Goal: Information Seeking & Learning: Learn about a topic

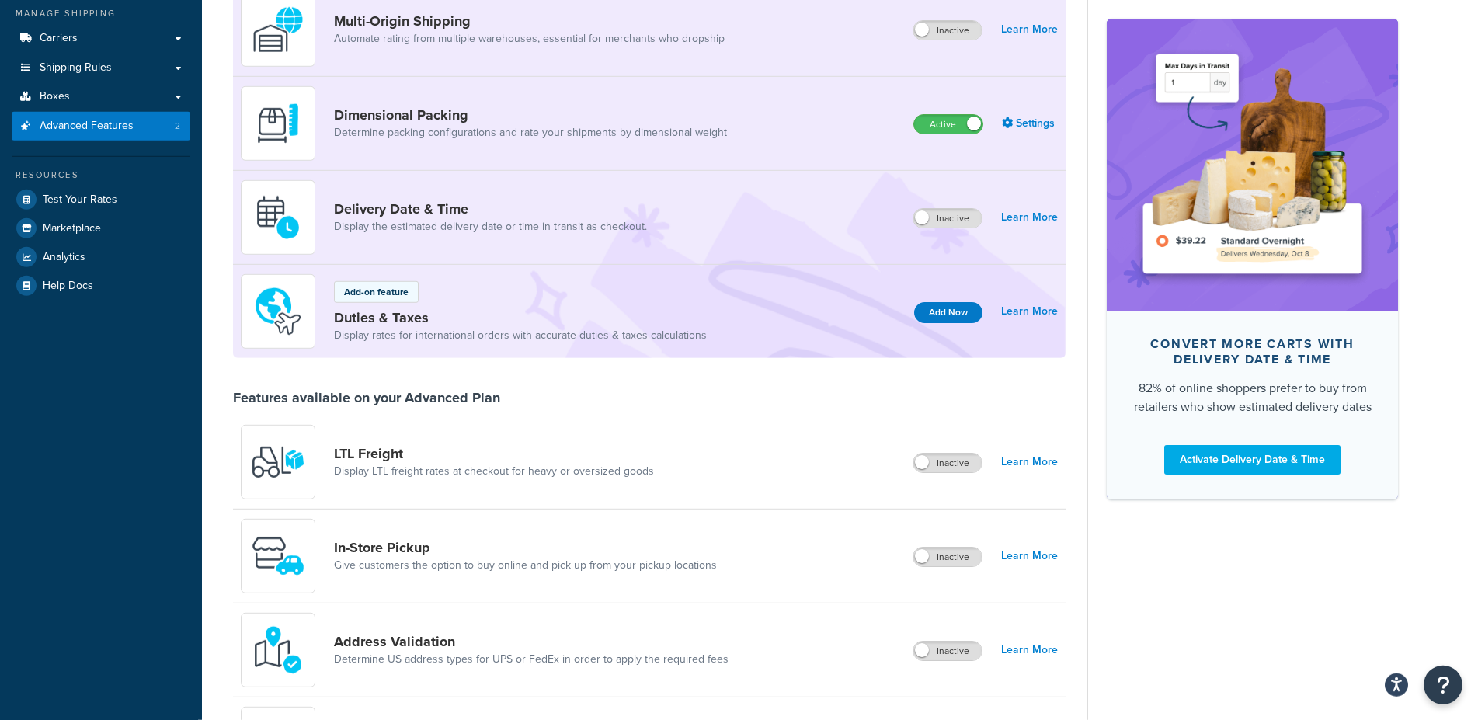
scroll to position [238, 0]
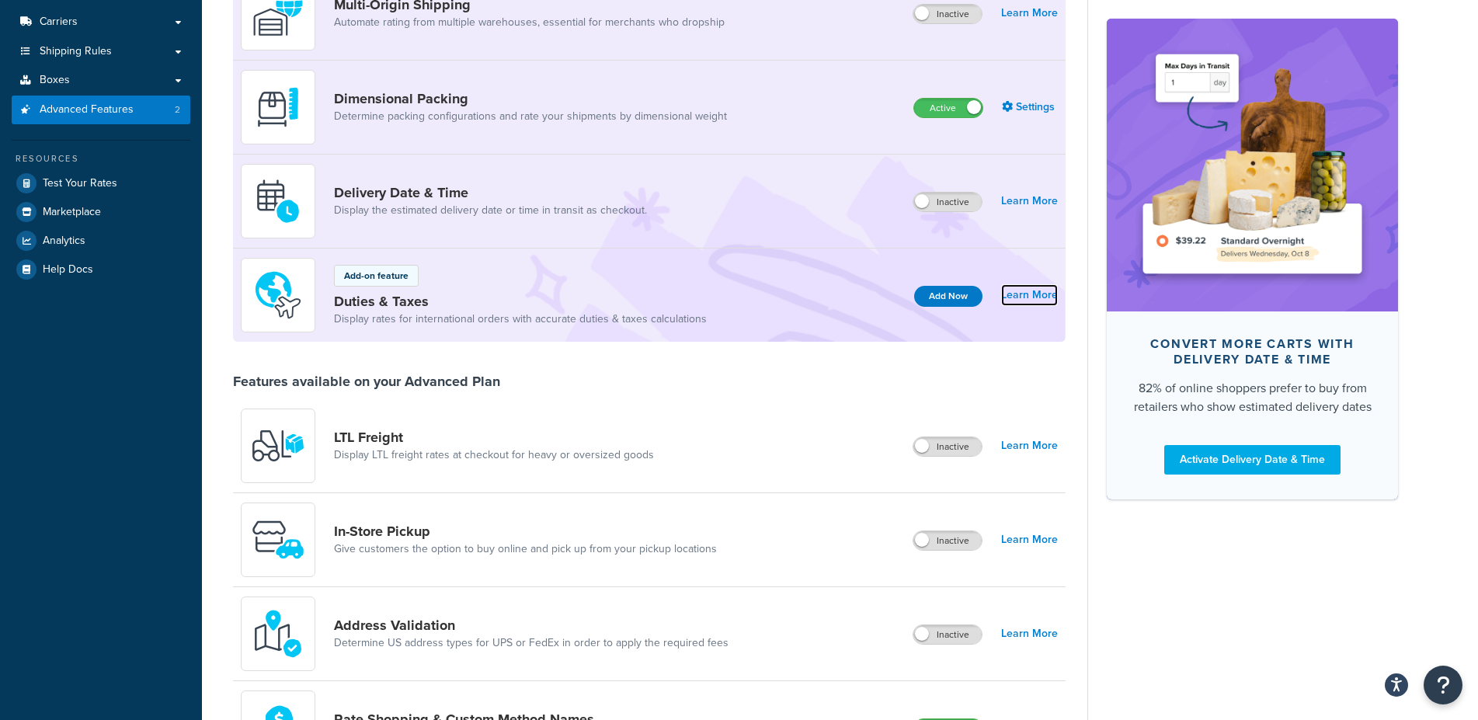
click at [1023, 294] on link "Learn More" at bounding box center [1029, 295] width 57 height 22
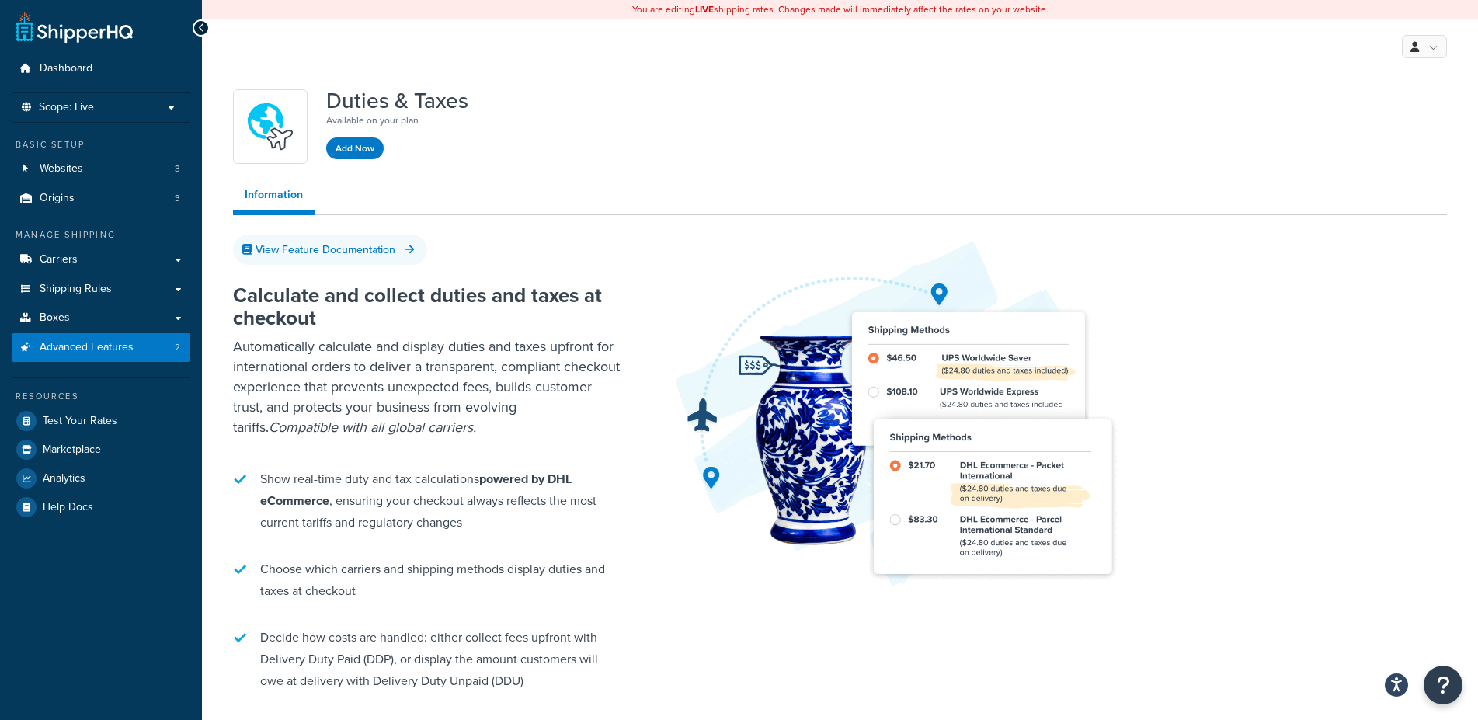
click at [478, 245] on div "View Feature Documentation" at bounding box center [840, 249] width 1214 height 23
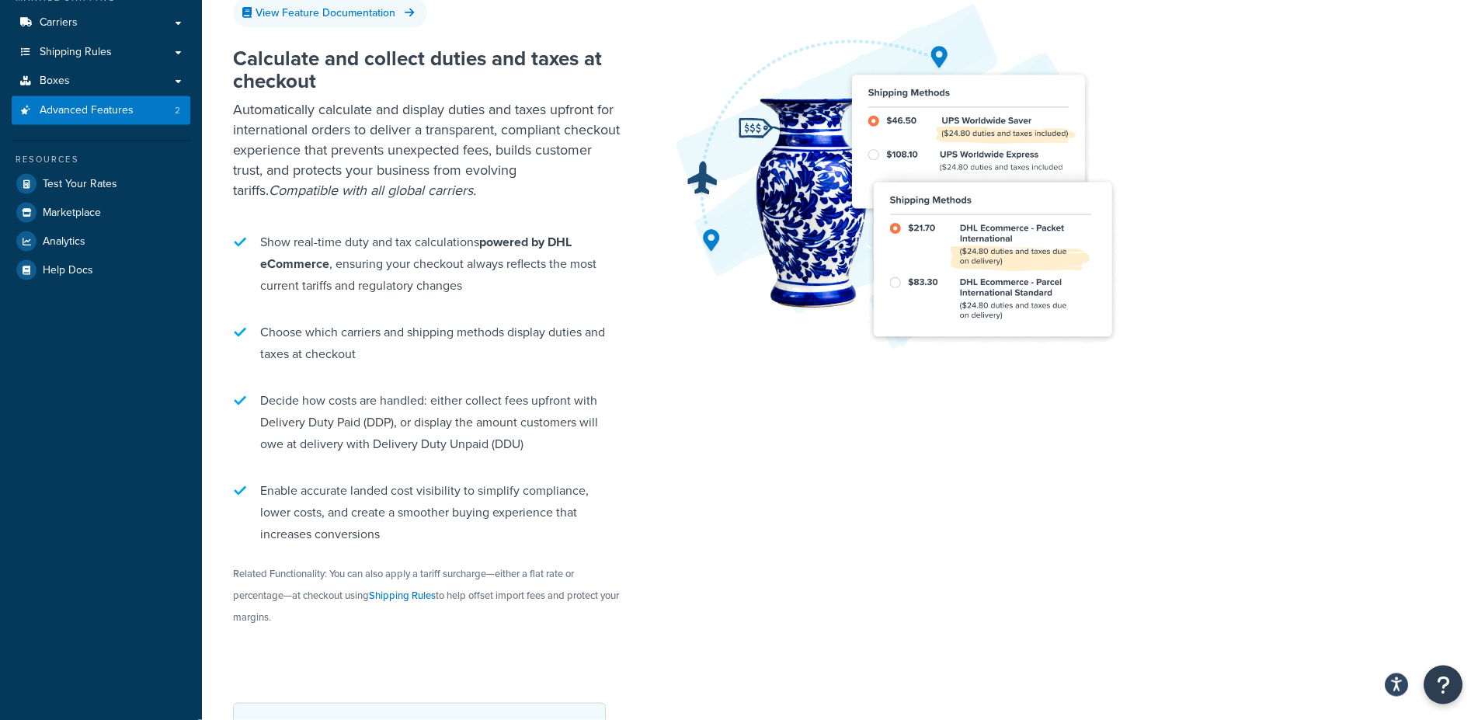
scroll to position [238, 0]
drag, startPoint x: 533, startPoint y: 442, endPoint x: 491, endPoint y: 440, distance: 42.7
click at [491, 440] on li "Decide how costs are handled: either collect fees upfront with Delivery Duty Pa…" at bounding box center [427, 421] width 388 height 81
click at [685, 494] on div "Calculate and collect duties and taxes at checkout Automatically calculate and …" at bounding box center [840, 357] width 1214 height 669
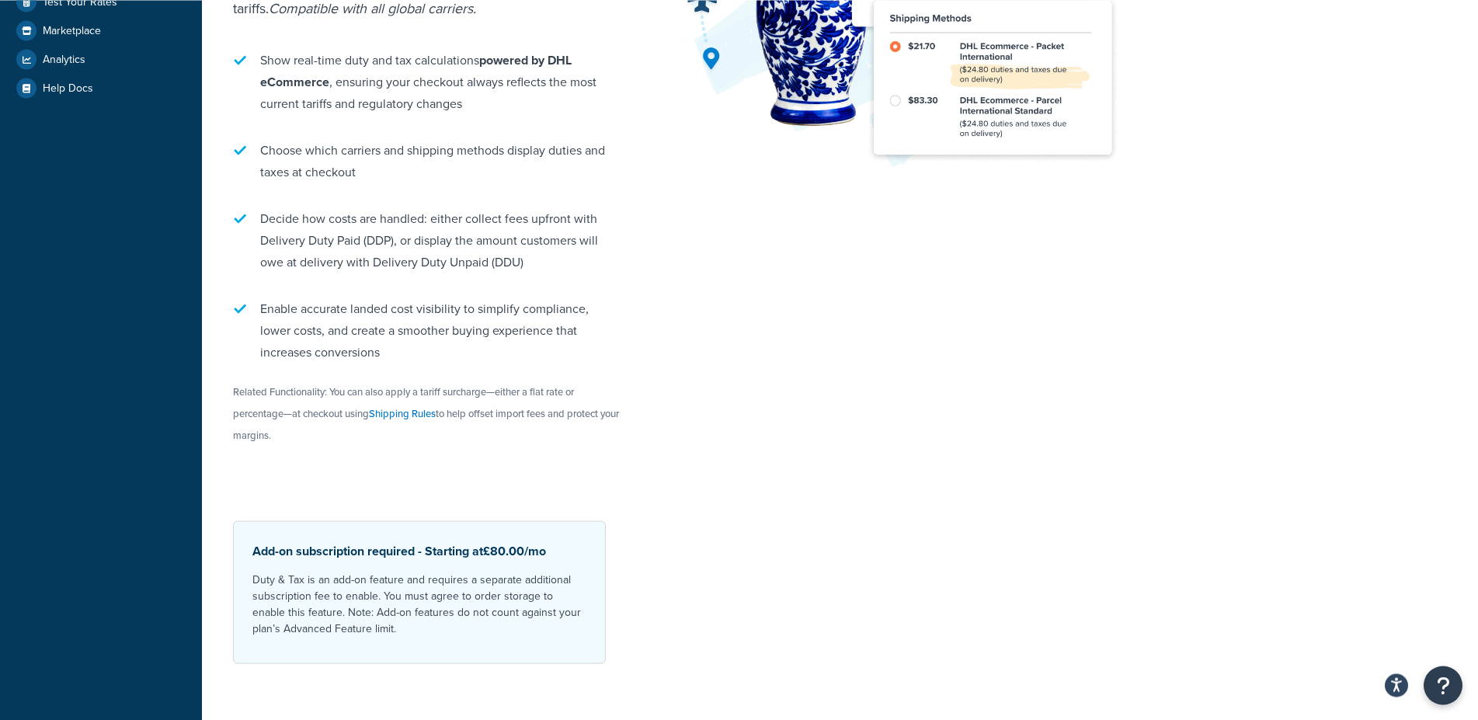
scroll to position [437, 0]
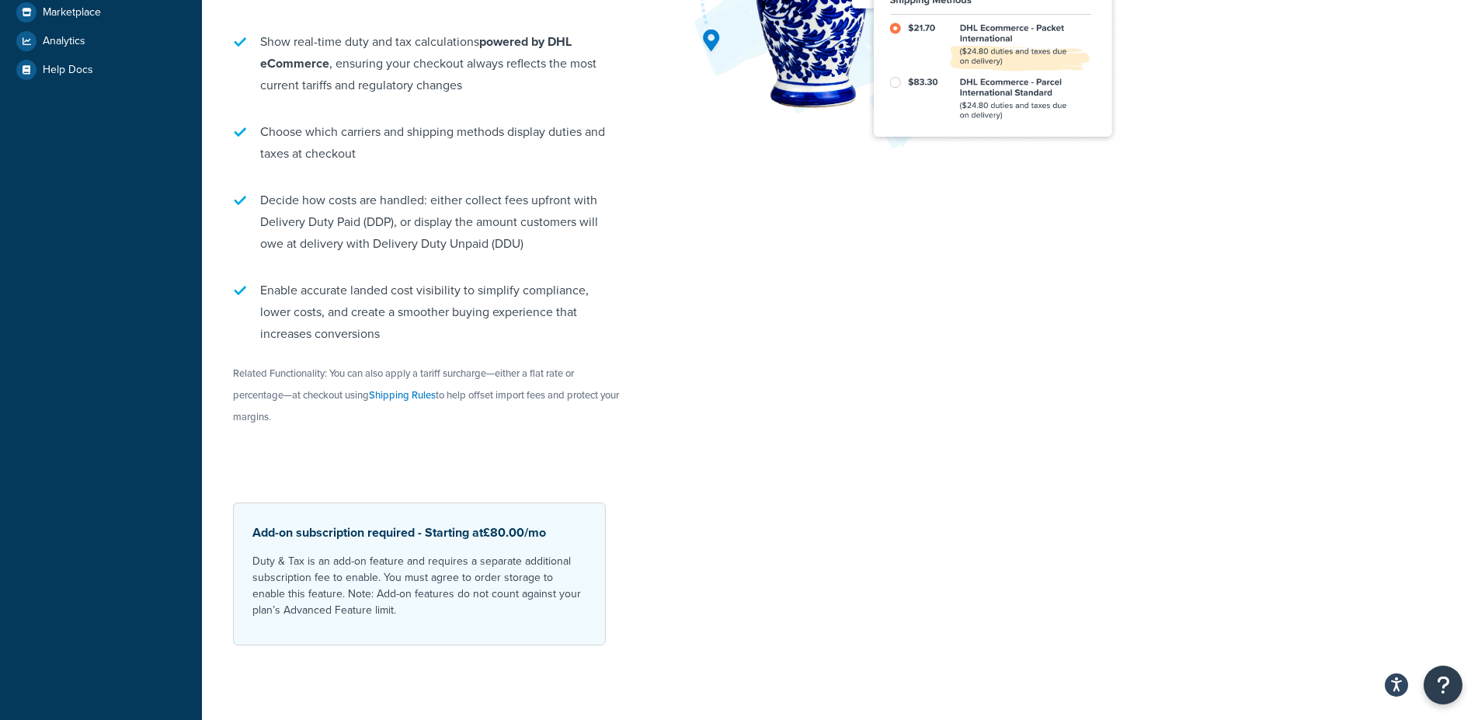
click at [591, 559] on div "Add-on subscription required - Starting at £80.00 /mo Duty & Tax is an add-on f…" at bounding box center [419, 573] width 373 height 143
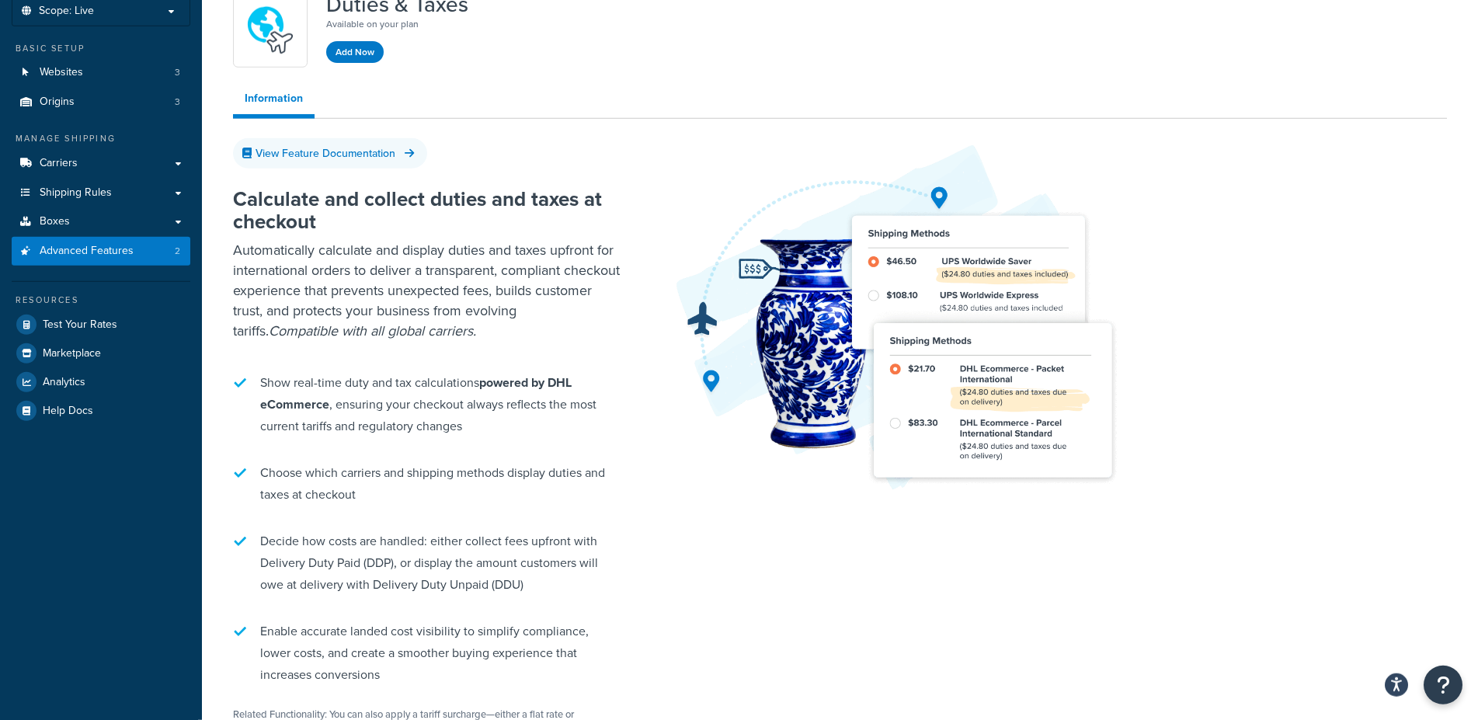
scroll to position [0, 0]
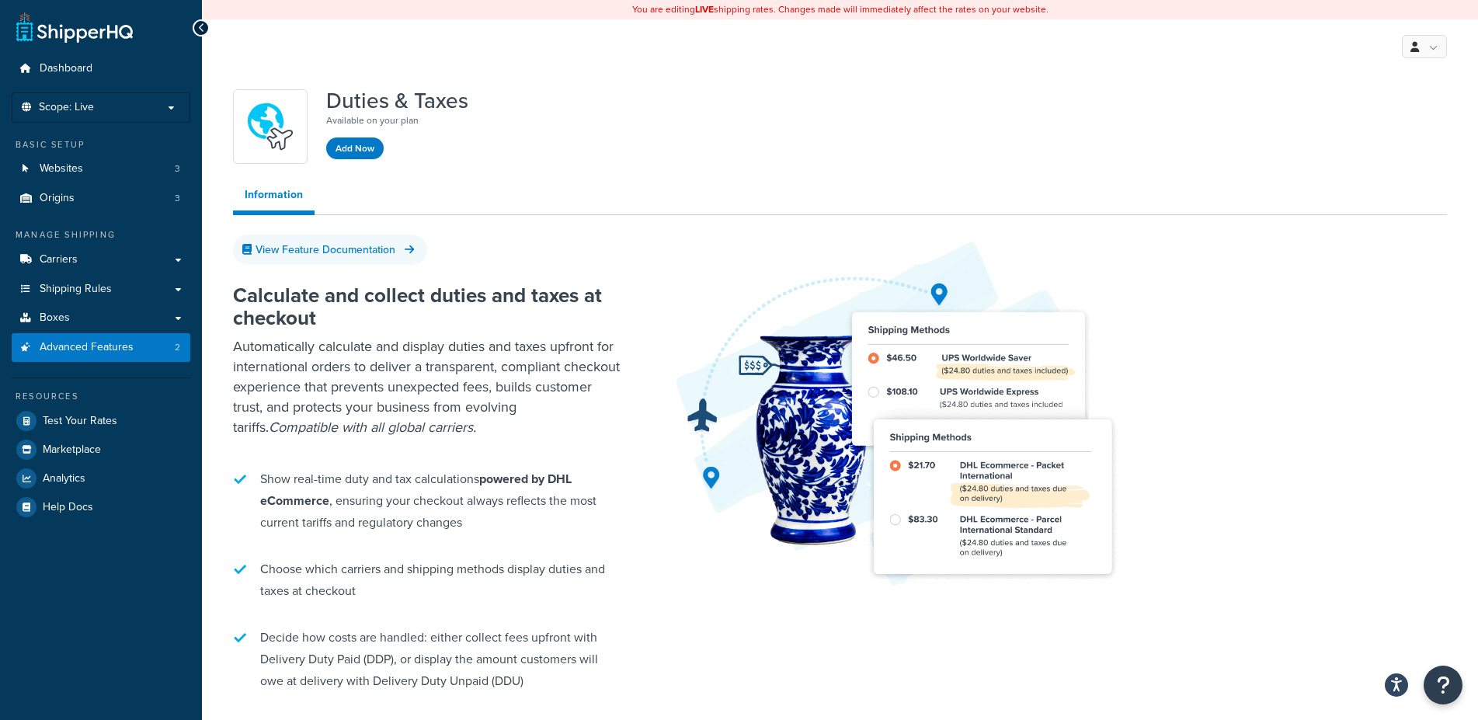
click at [359, 173] on div "Duties & Taxes Available on your plan Add Now Information View Feature Document…" at bounding box center [839, 582] width 1237 height 1001
click at [373, 254] on link "View Feature Documentation" at bounding box center [330, 249] width 194 height 30
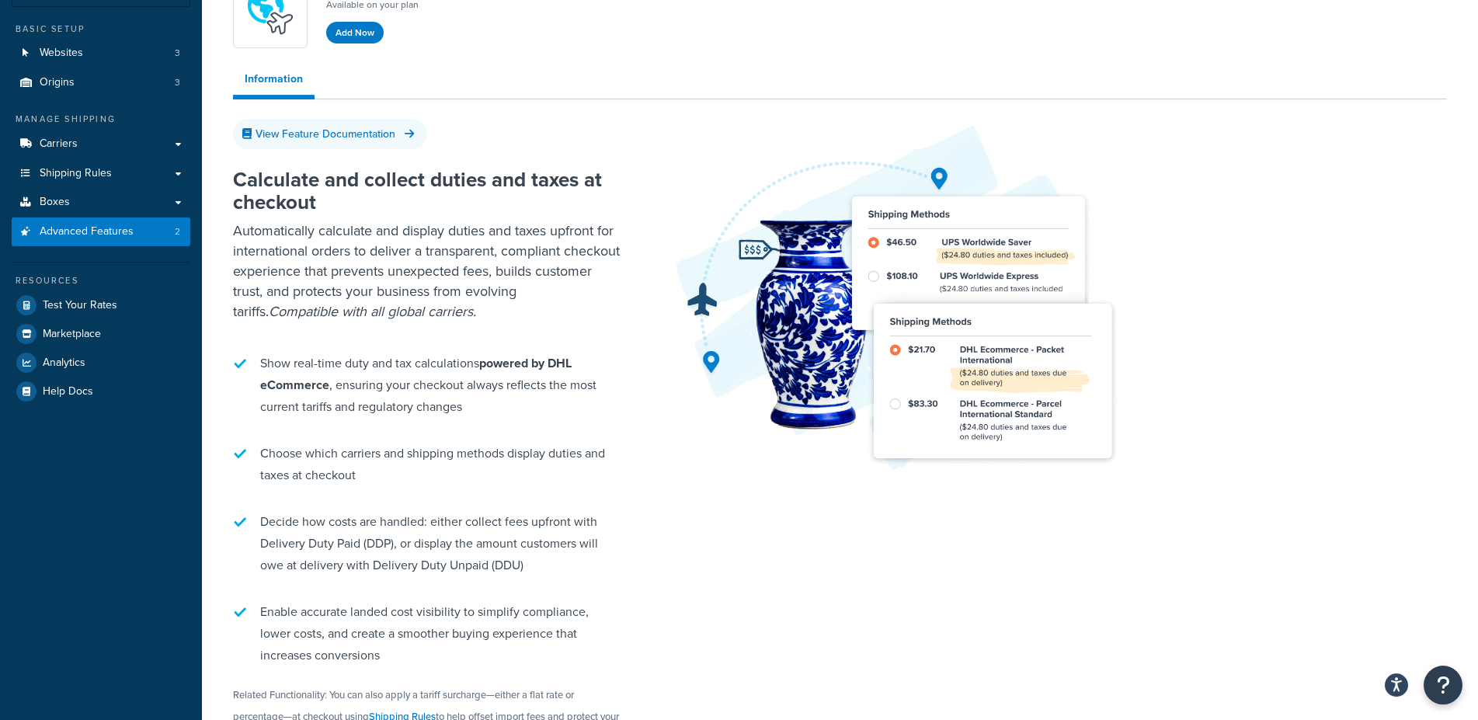
scroll to position [118, 0]
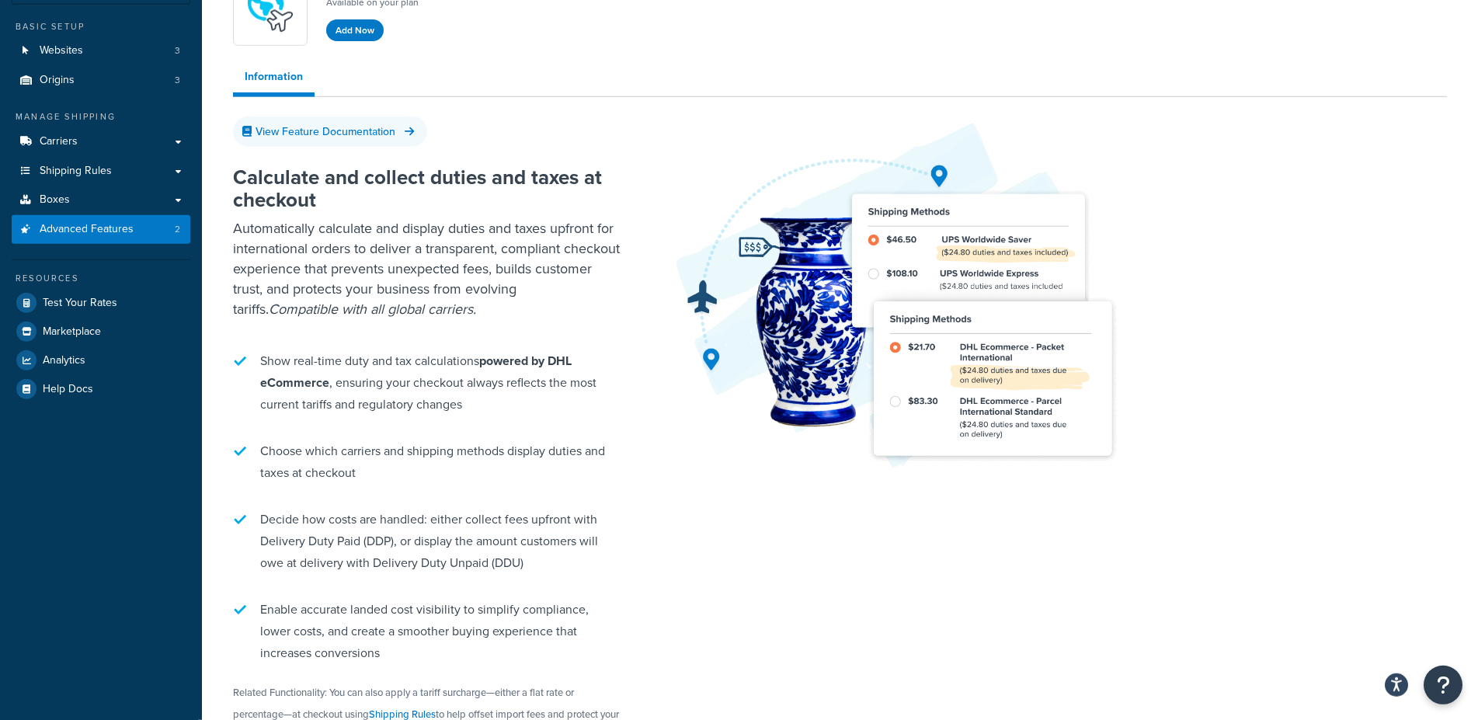
click at [1333, 280] on div at bounding box center [1057, 295] width 779 height 350
